Goal: Navigation & Orientation: Find specific page/section

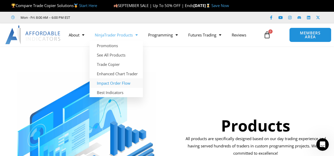
click at [114, 84] on link "Impact Order Flow" at bounding box center [116, 82] width 53 height 9
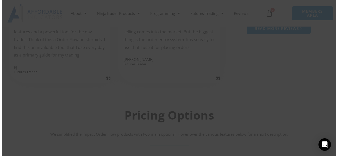
scroll to position [814, 0]
